Goal: Find specific page/section: Find specific page/section

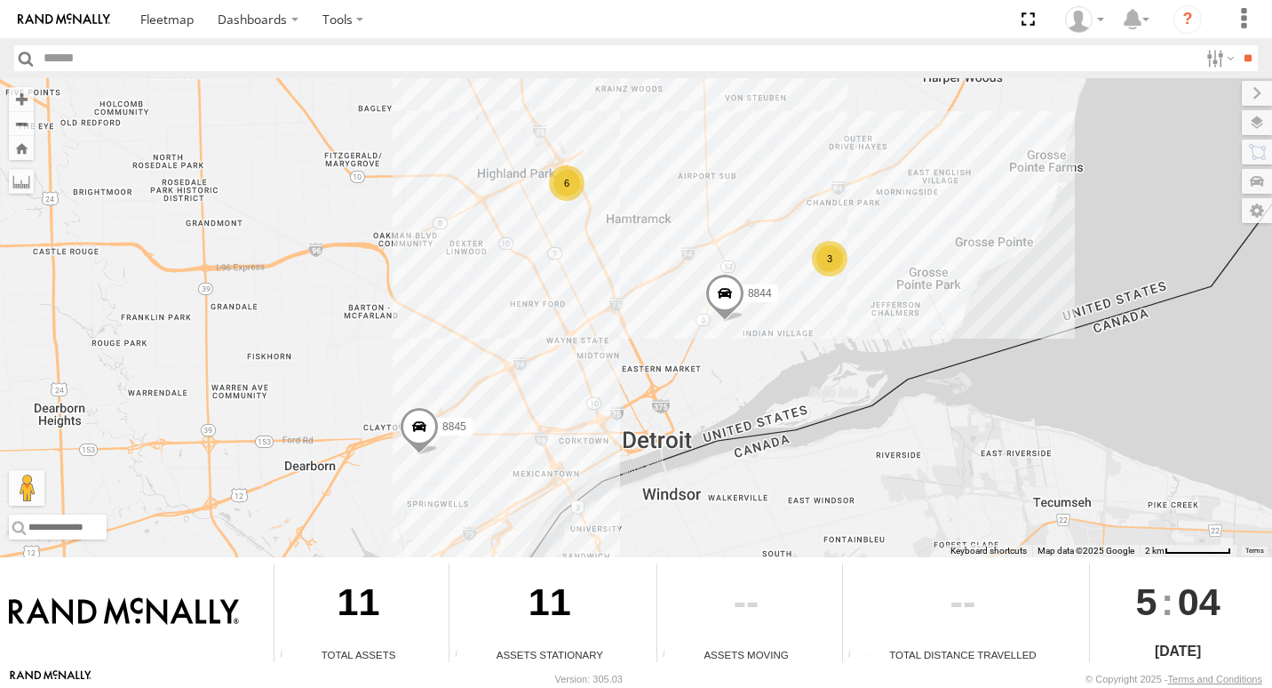
click at [826, 259] on div "3" at bounding box center [830, 259] width 36 height 36
click at [833, 260] on div "4" at bounding box center [831, 257] width 36 height 36
click at [829, 250] on div "3" at bounding box center [831, 257] width 36 height 36
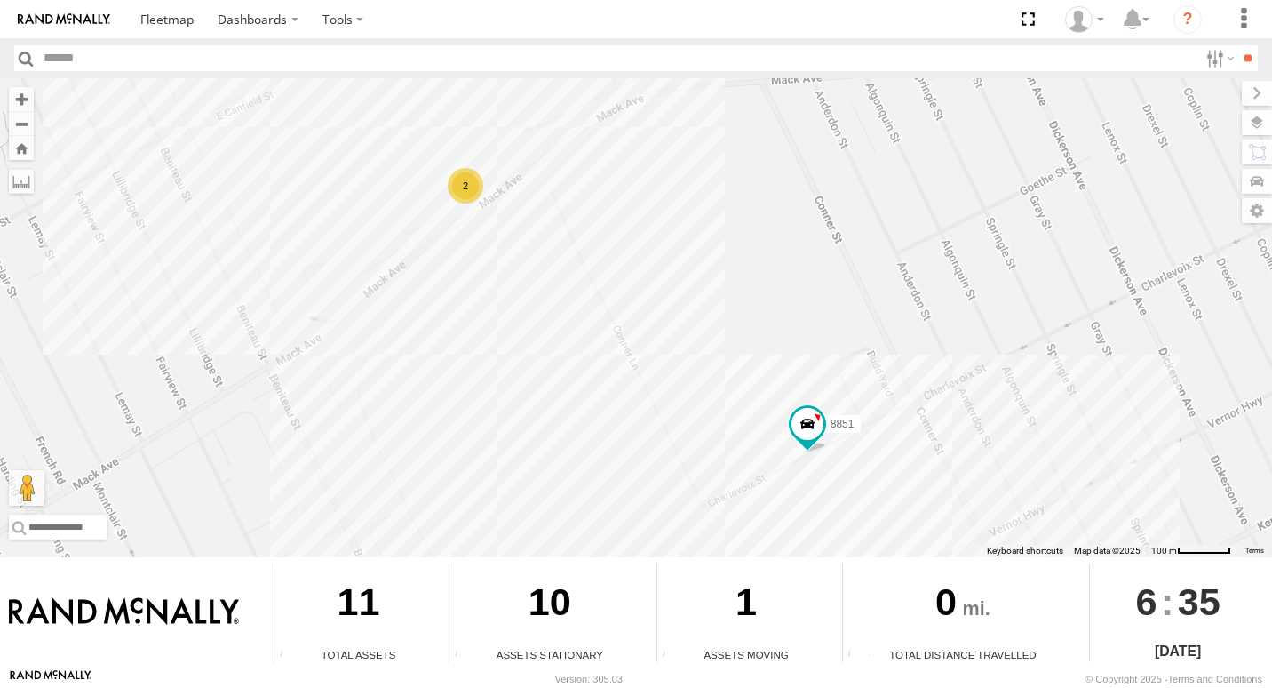
click at [465, 189] on div "2" at bounding box center [466, 186] width 36 height 36
